Goal: Task Accomplishment & Management: Manage account settings

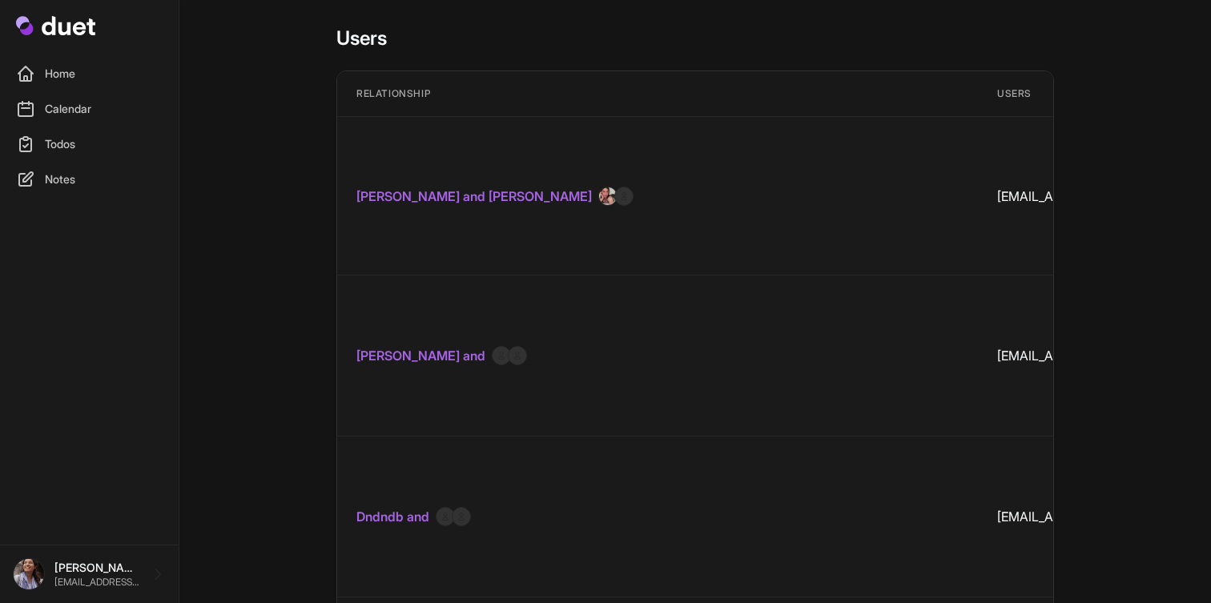
click at [423, 187] on link "[PERSON_NAME] and [PERSON_NAME]" at bounding box center [473, 196] width 235 height 19
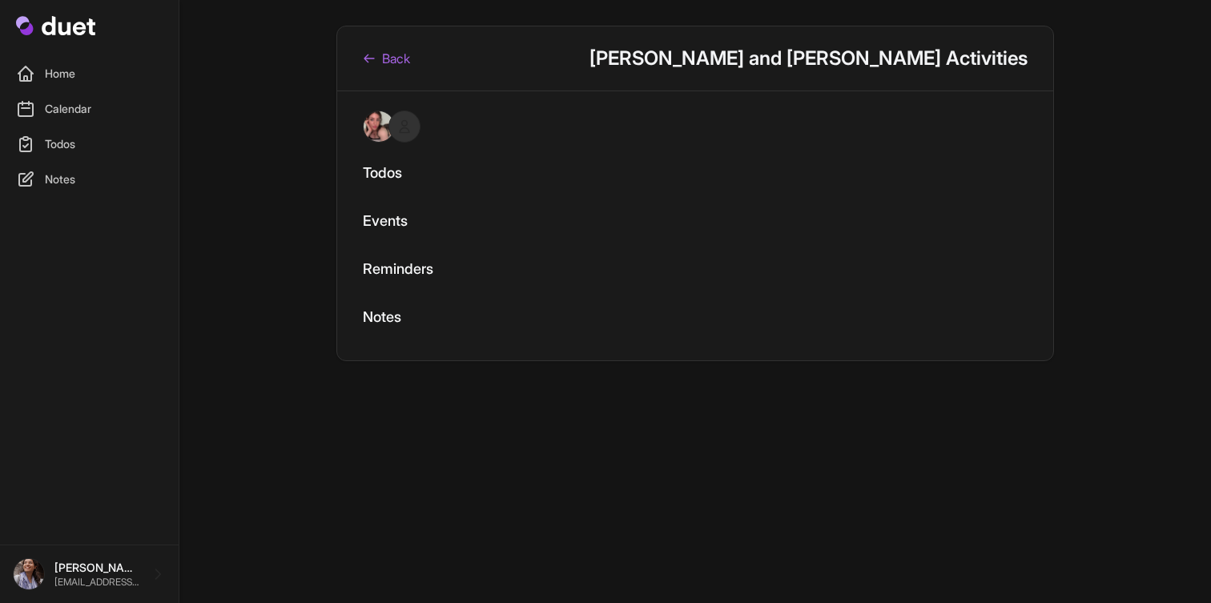
click at [387, 63] on link "Back" at bounding box center [386, 58] width 47 height 19
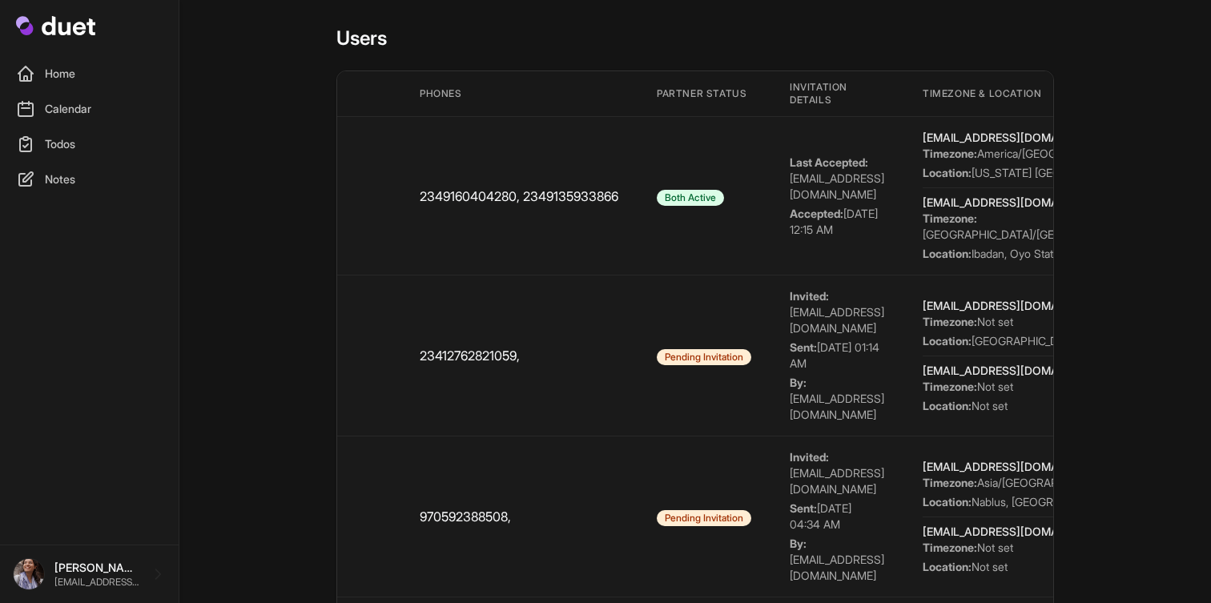
scroll to position [0, 1698]
